Goal: Information Seeking & Learning: Learn about a topic

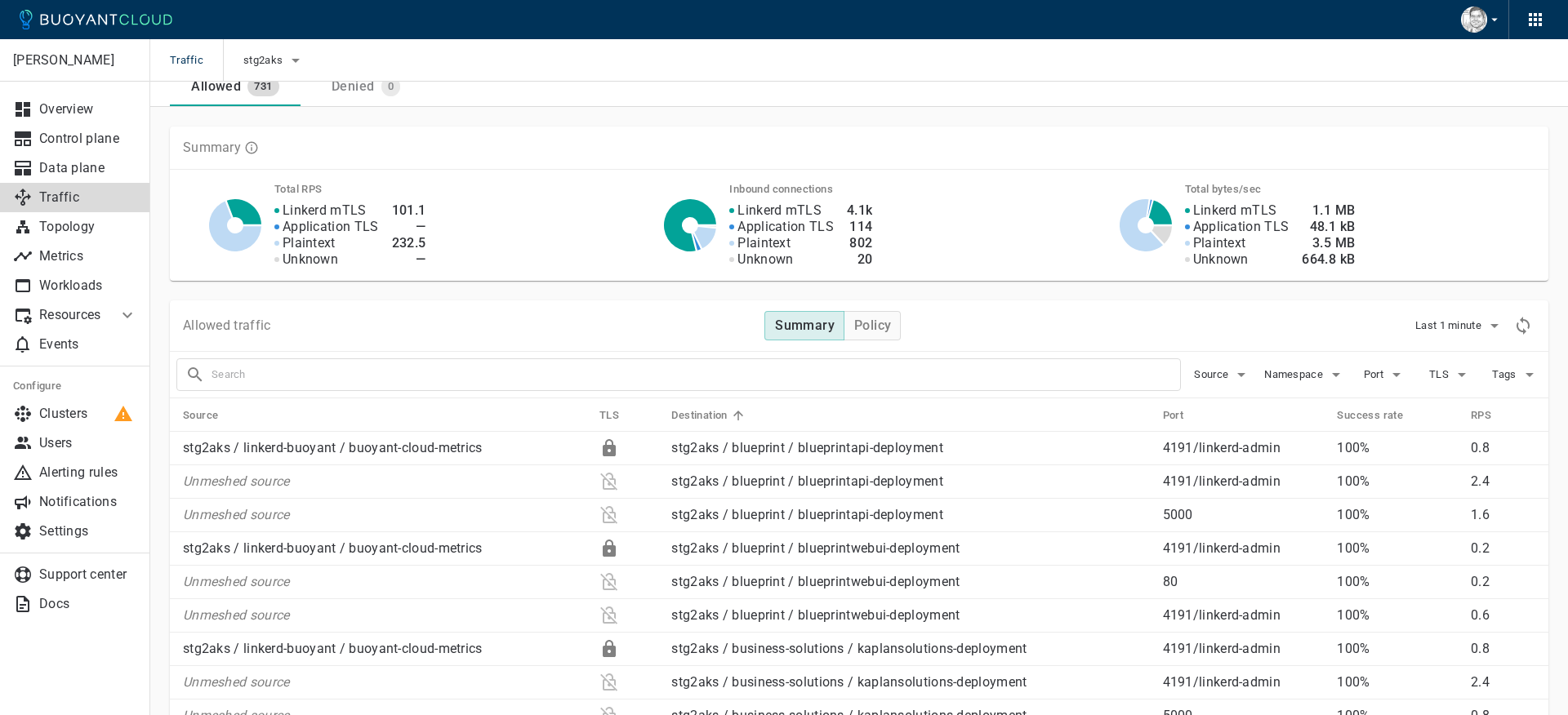
scroll to position [14, 0]
click at [84, 138] on p "Control plane" at bounding box center [88, 138] width 98 height 16
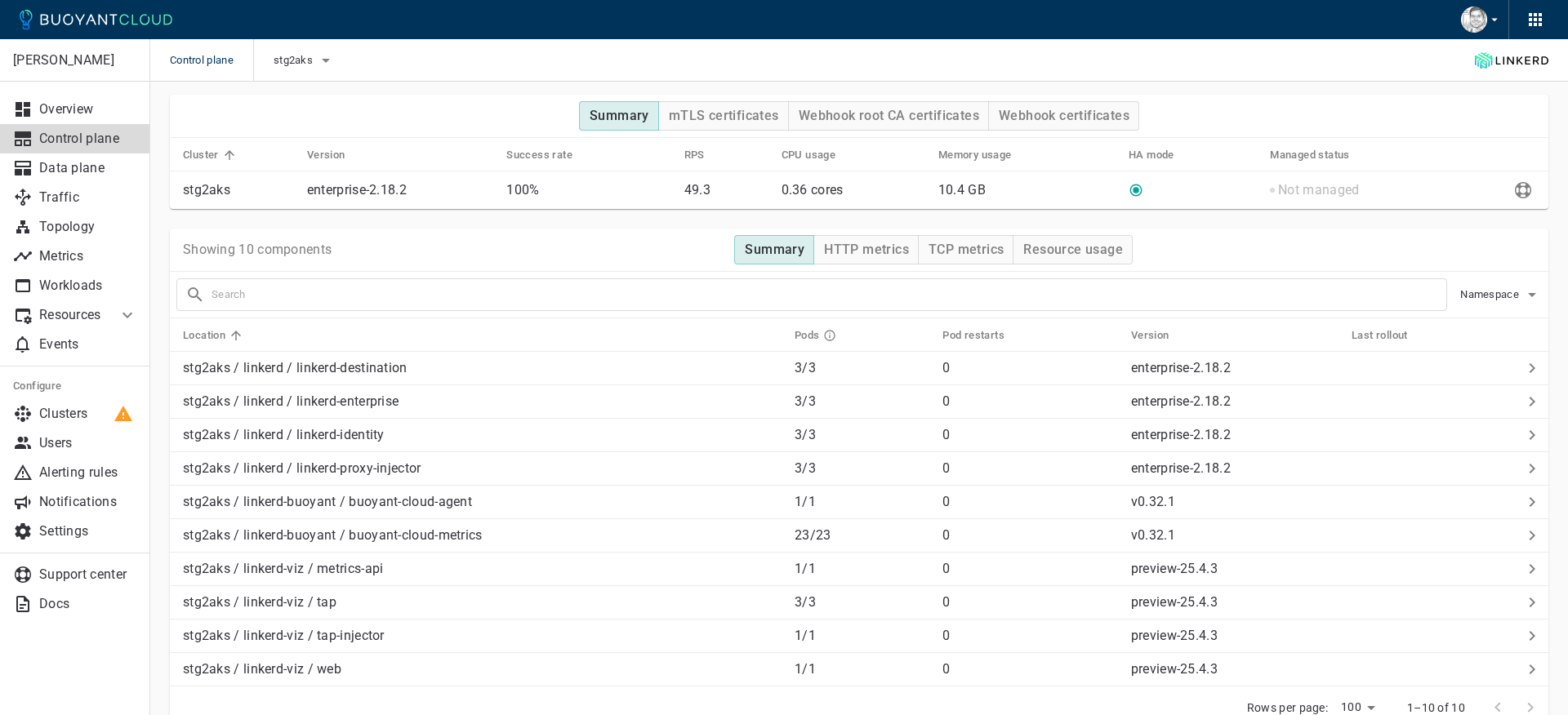
scroll to position [351, 0]
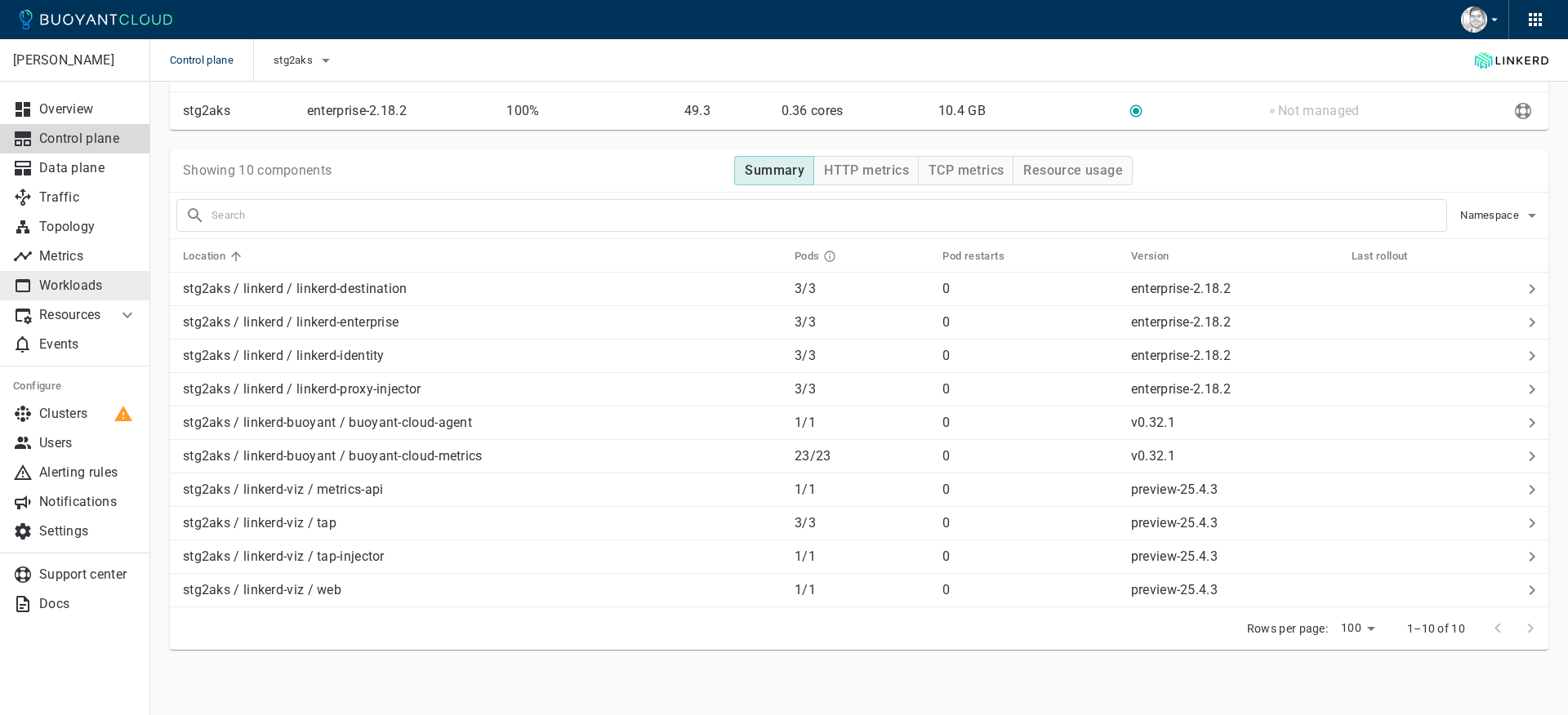
click at [71, 283] on p "Workloads" at bounding box center [88, 286] width 98 height 16
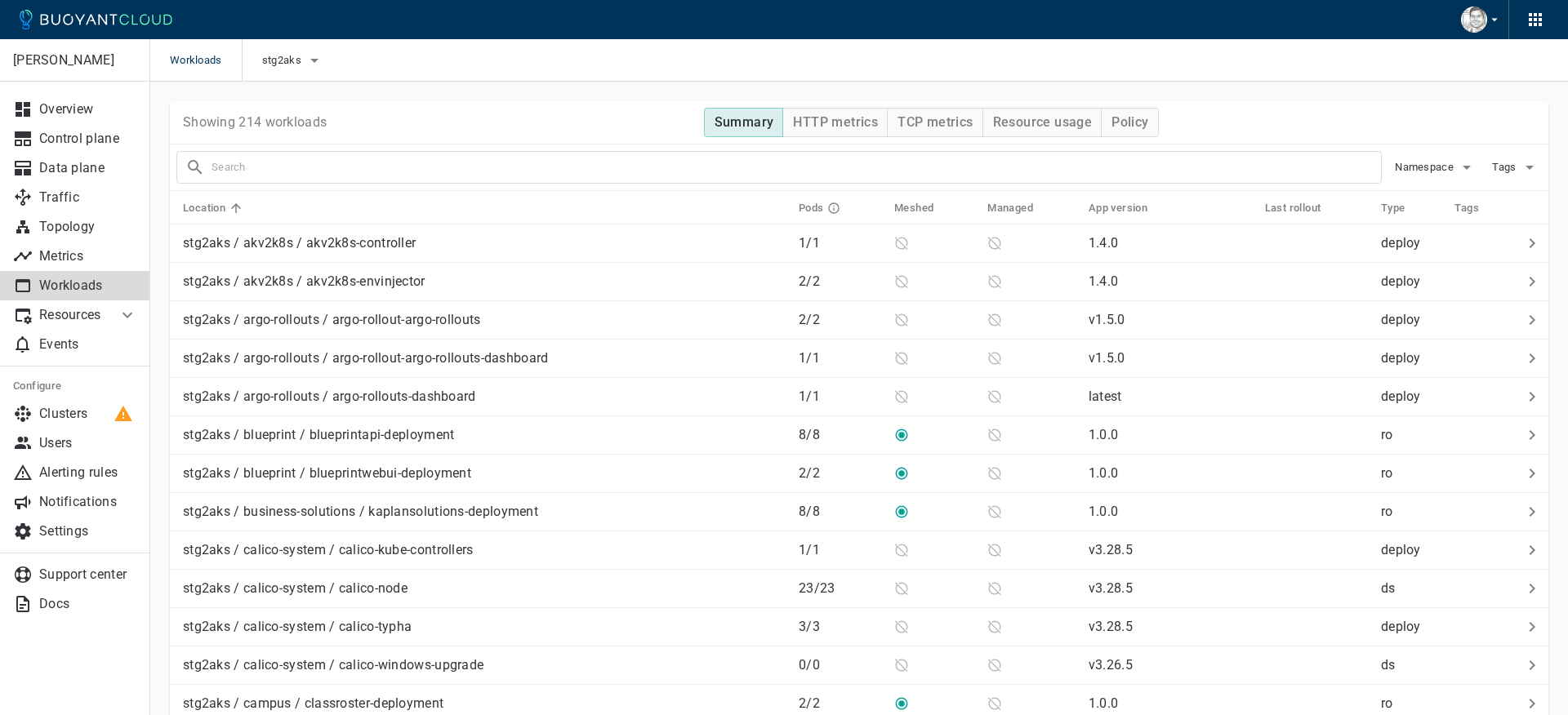
click at [335, 163] on input "text" at bounding box center [796, 168] width 1170 height 23
type input "shared"
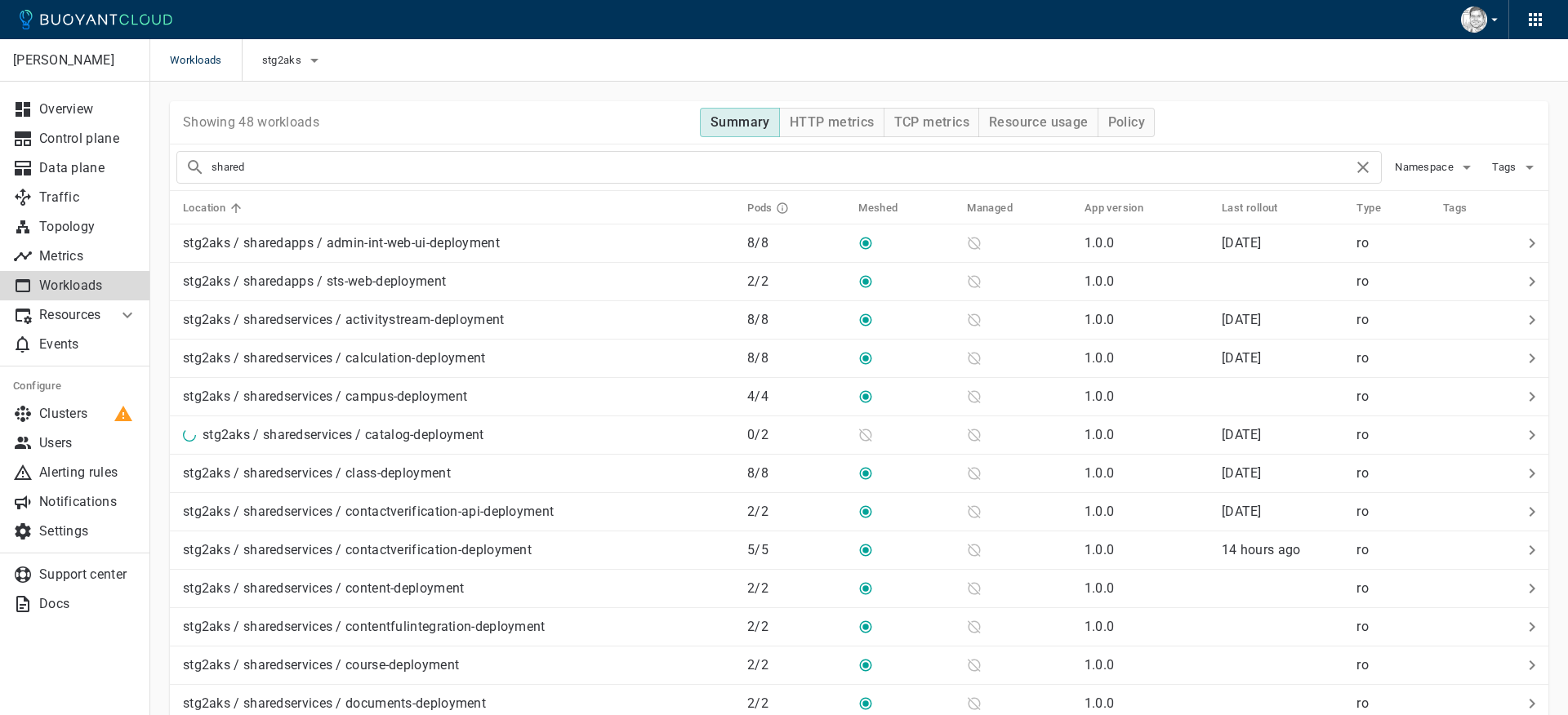
click at [286, 166] on input "shared" at bounding box center [782, 168] width 1142 height 23
type input "user"
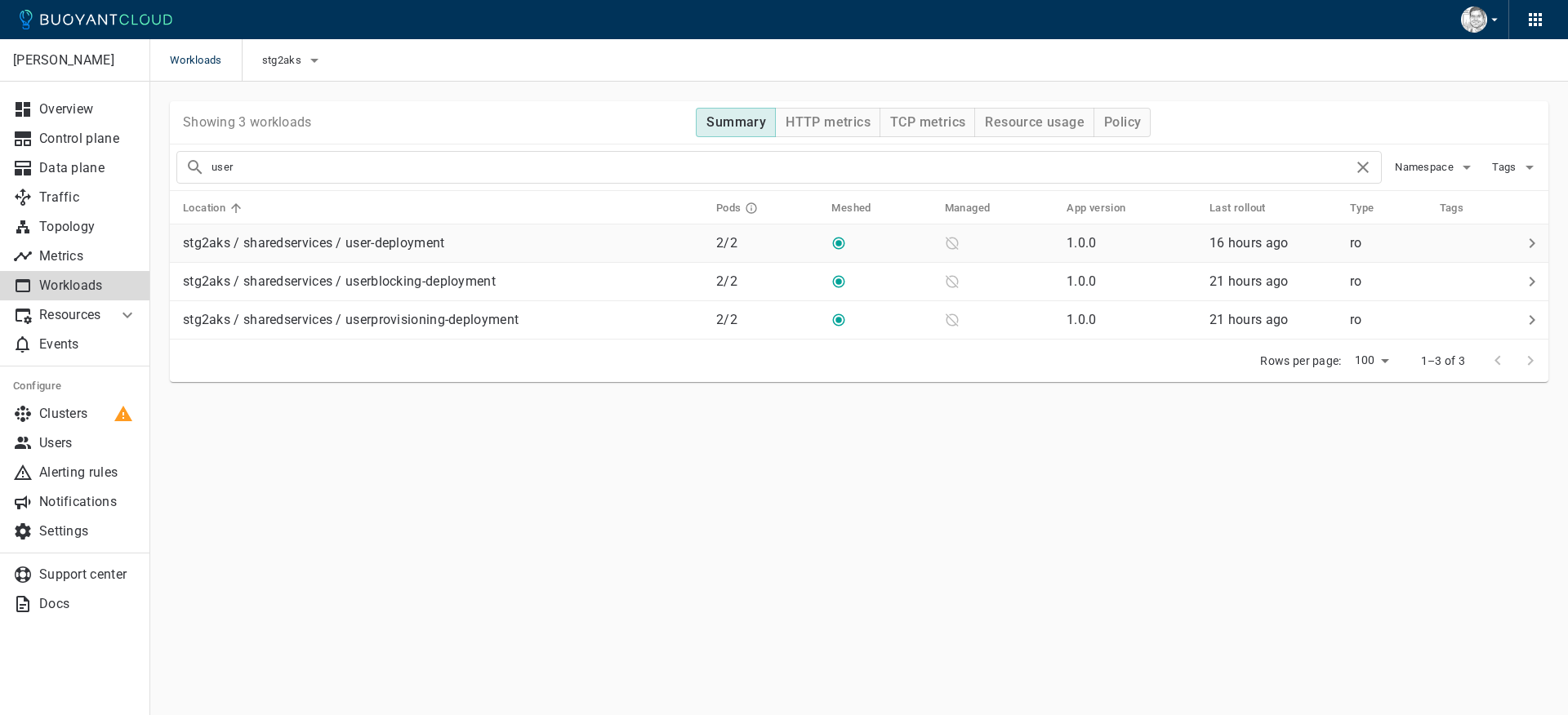
click at [358, 239] on p "stg2aks / sharedservices / user-deployment" at bounding box center [313, 243] width 262 height 16
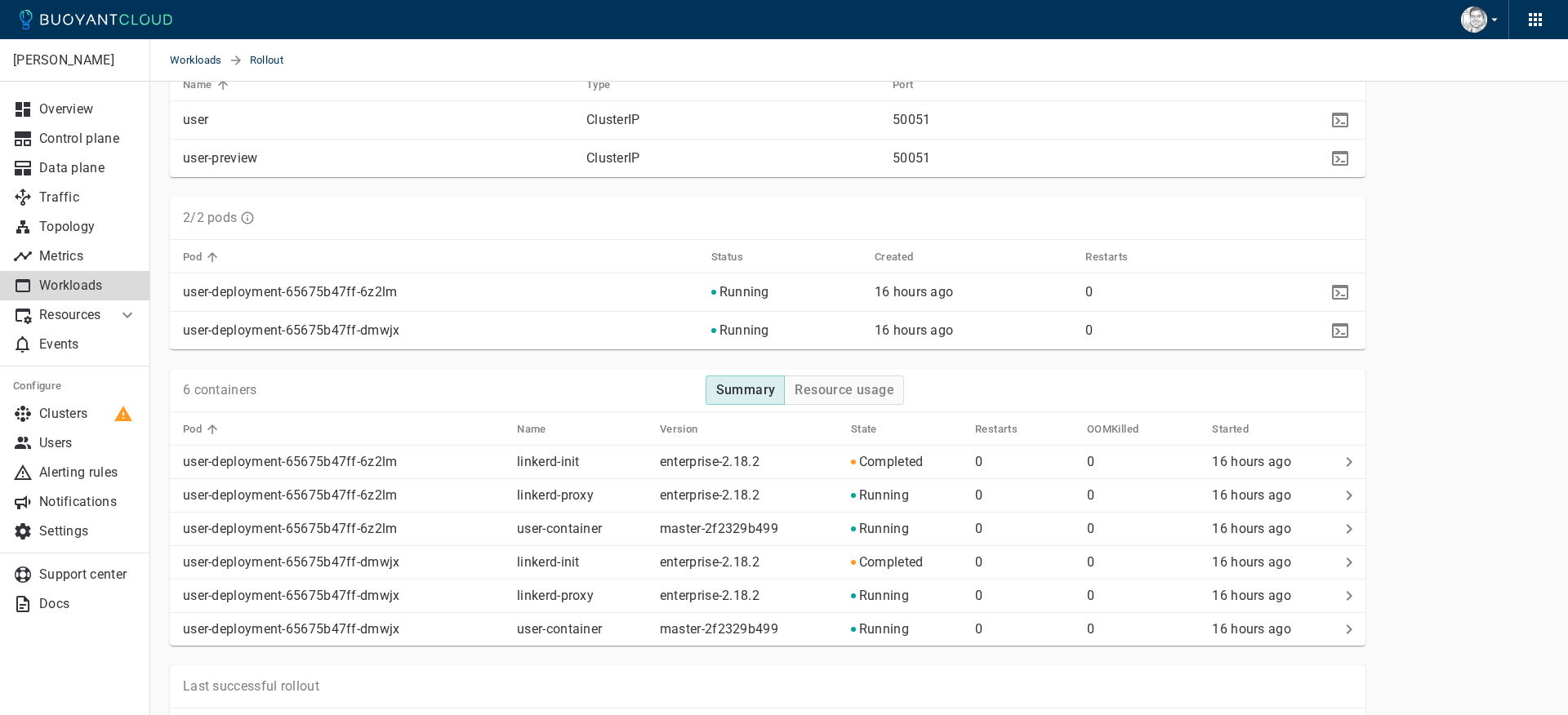
scroll to position [1118, 0]
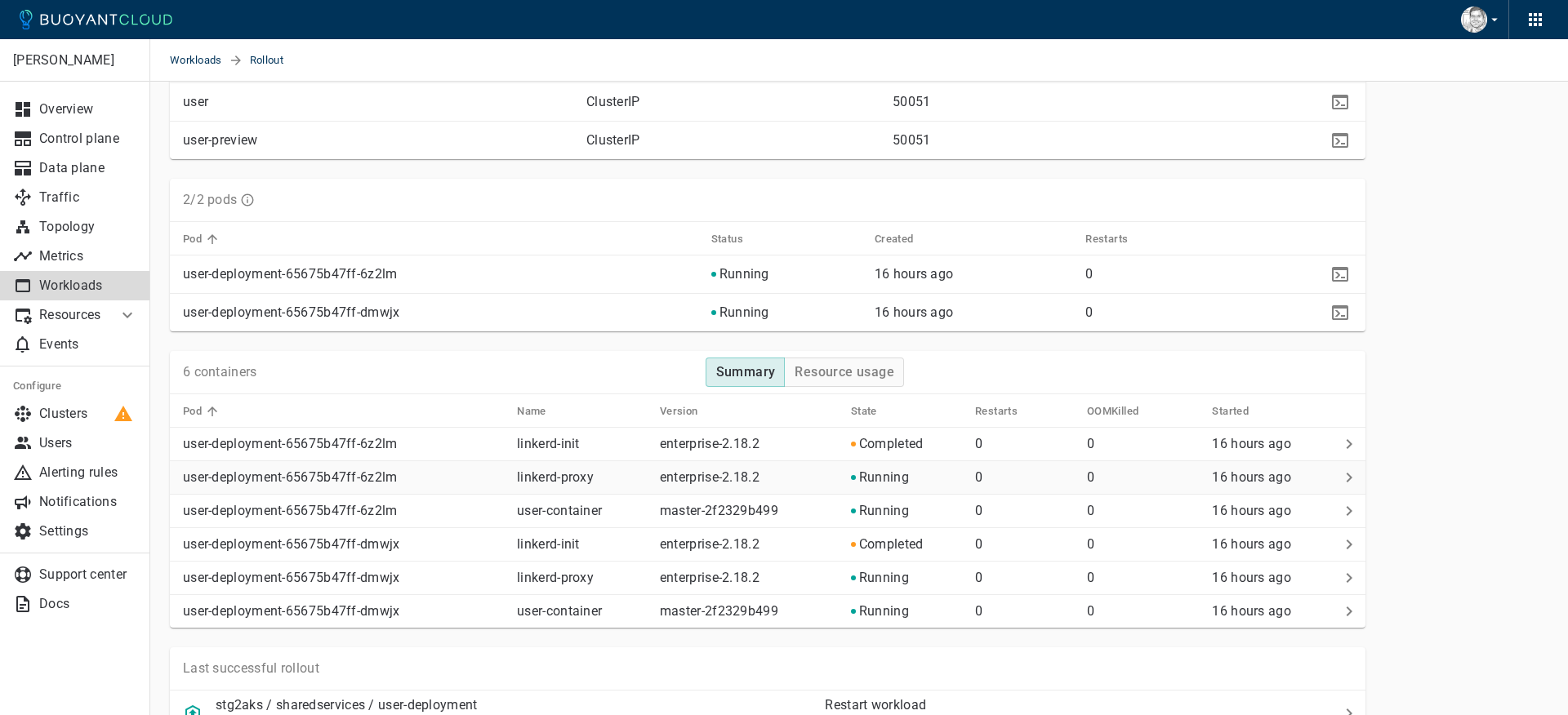
click at [547, 478] on p "linkerd-proxy" at bounding box center [582, 477] width 130 height 16
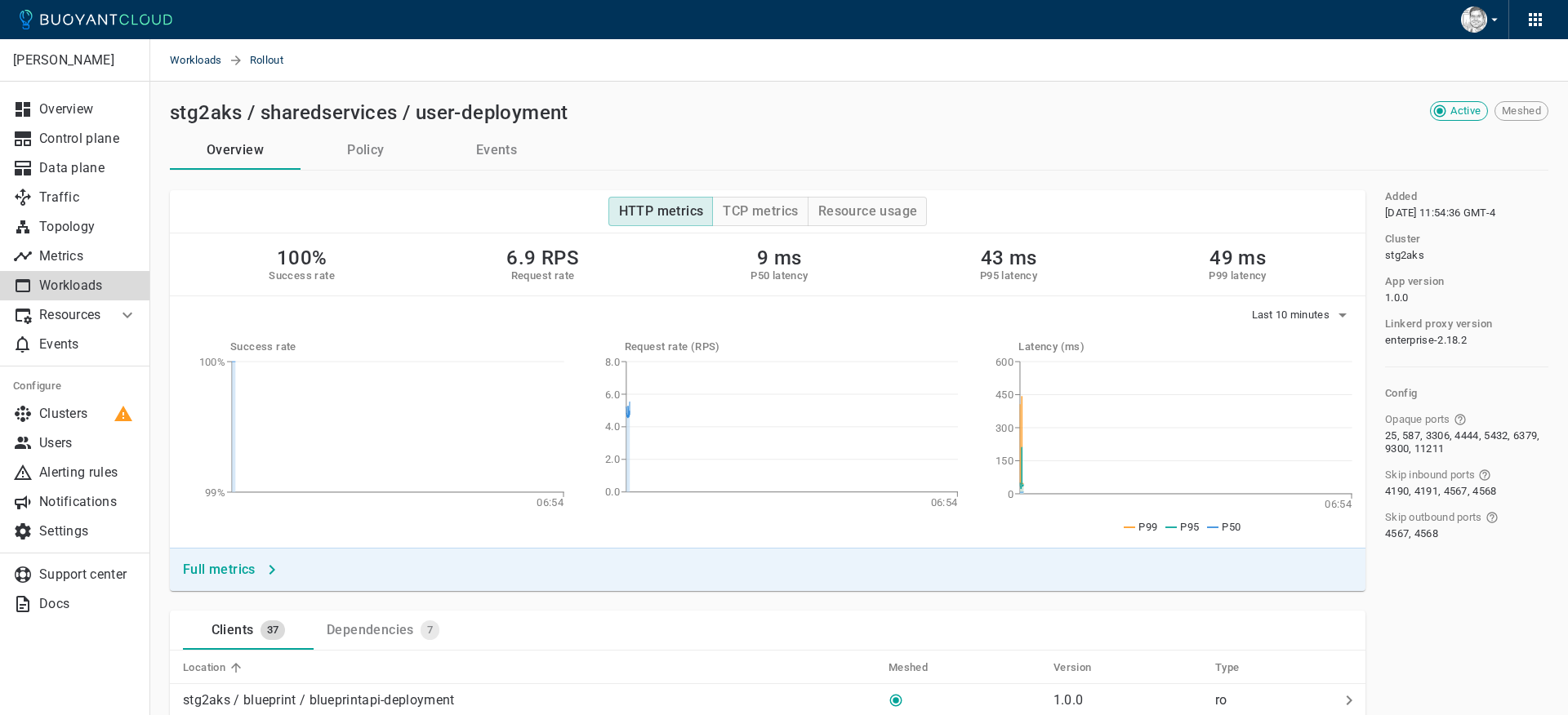
scroll to position [1122, 0]
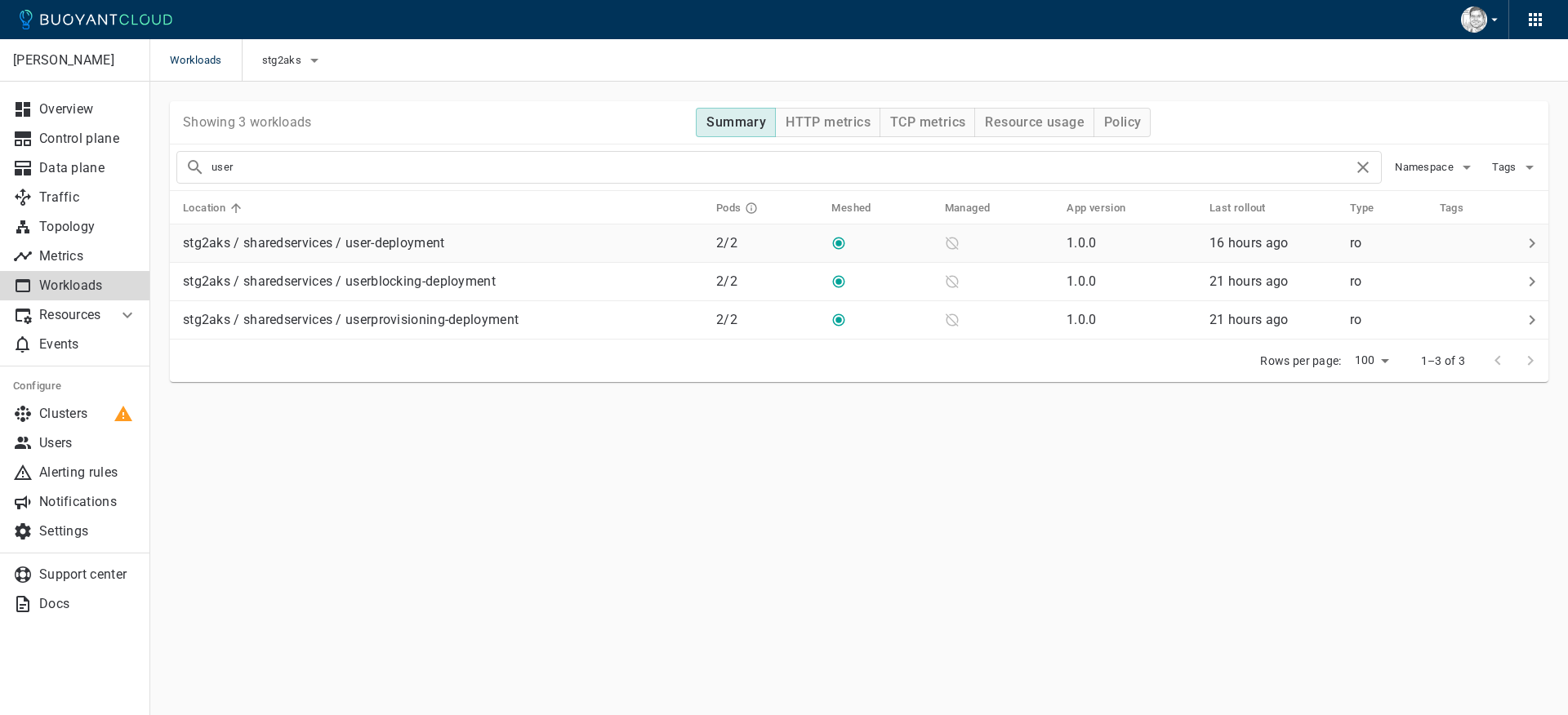
click at [334, 236] on p "stg2aks / sharedservices / user-deployment" at bounding box center [313, 243] width 262 height 16
